Goal: Task Accomplishment & Management: Manage account settings

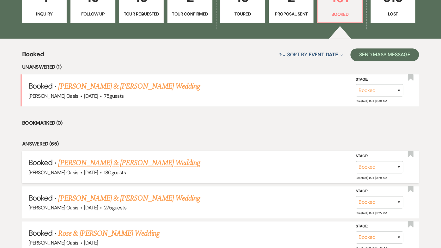
click at [122, 157] on link "[PERSON_NAME] & [PERSON_NAME] Wedding" at bounding box center [128, 162] width 141 height 11
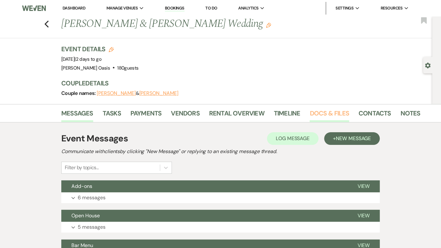
click at [336, 113] on link "Docs & Files" at bounding box center [328, 115] width 39 height 14
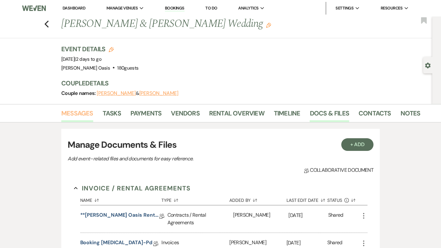
click at [80, 113] on link "Messages" at bounding box center [77, 115] width 32 height 14
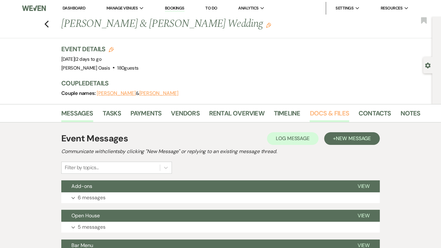
click at [326, 116] on link "Docs & Files" at bounding box center [328, 115] width 39 height 14
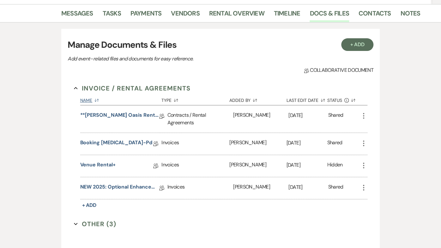
scroll to position [101, 0]
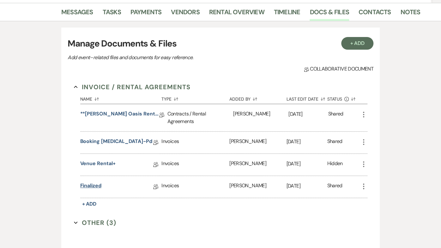
click at [92, 183] on link "finalized" at bounding box center [90, 187] width 21 height 10
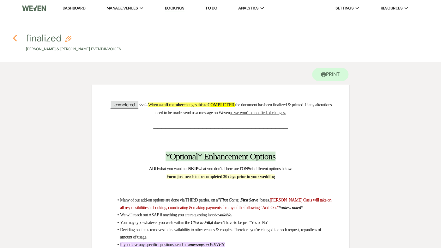
click at [15, 37] on use "button" at bounding box center [15, 38] width 4 height 7
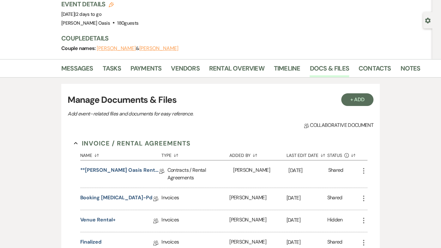
scroll to position [40, 0]
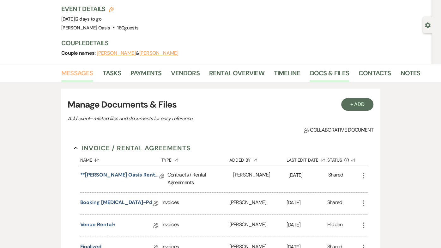
click at [79, 68] on link "Messages" at bounding box center [77, 75] width 32 height 14
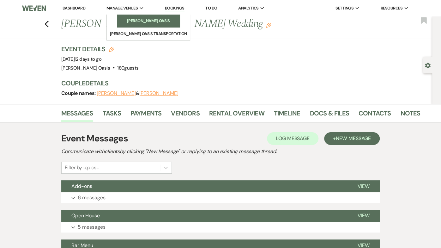
click at [120, 19] on li "[PERSON_NAME] Oasis" at bounding box center [148, 21] width 57 height 6
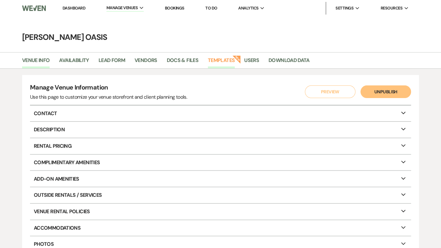
click at [223, 61] on link "Templates" at bounding box center [221, 62] width 27 height 12
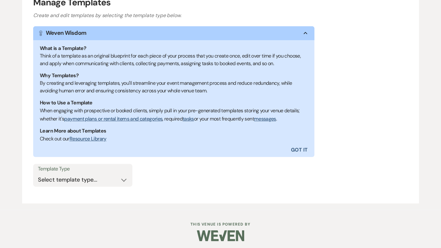
scroll to position [90, 0]
select select "Message Templates"
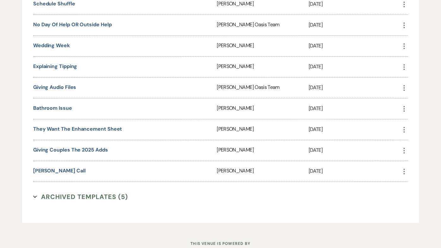
scroll to position [1306, 0]
click at [58, 105] on link "Bathroom Issue" at bounding box center [52, 108] width 39 height 7
